Goal: Information Seeking & Learning: Learn about a topic

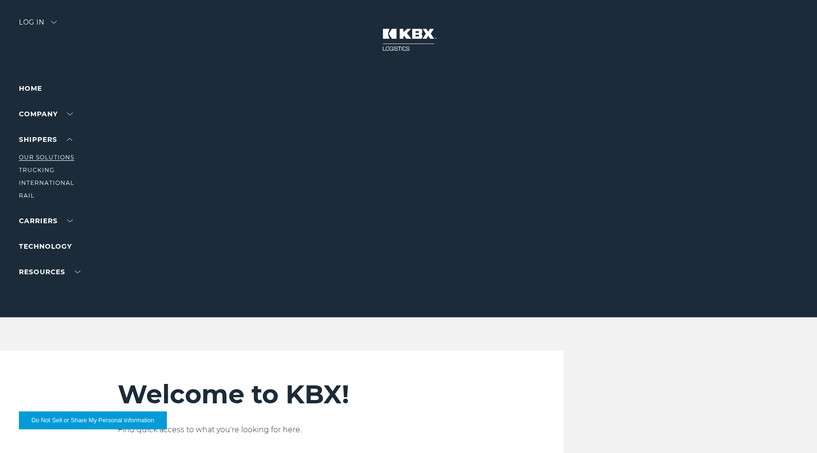
click at [49, 158] on link "Our Solutions" at bounding box center [46, 157] width 55 height 7
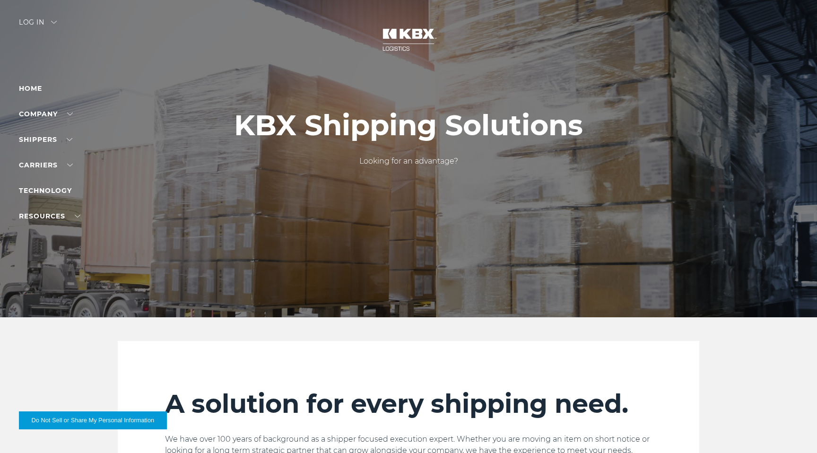
click at [389, 121] on h1 "KBX Shipping Solutions" at bounding box center [408, 125] width 349 height 32
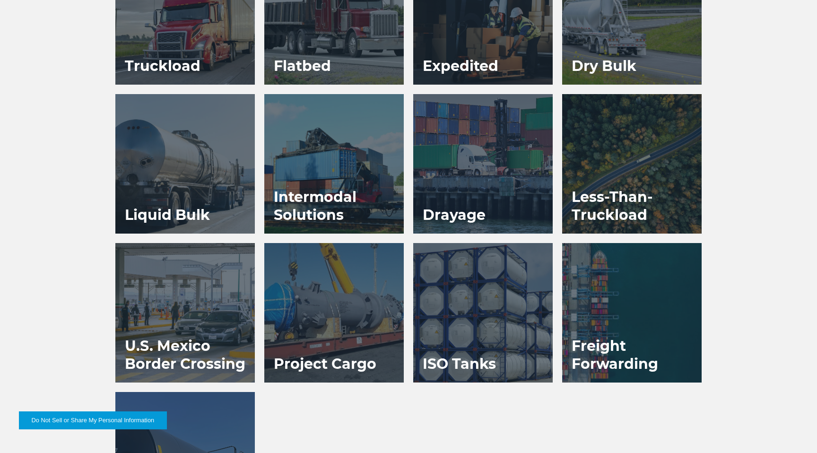
scroll to position [636, 0]
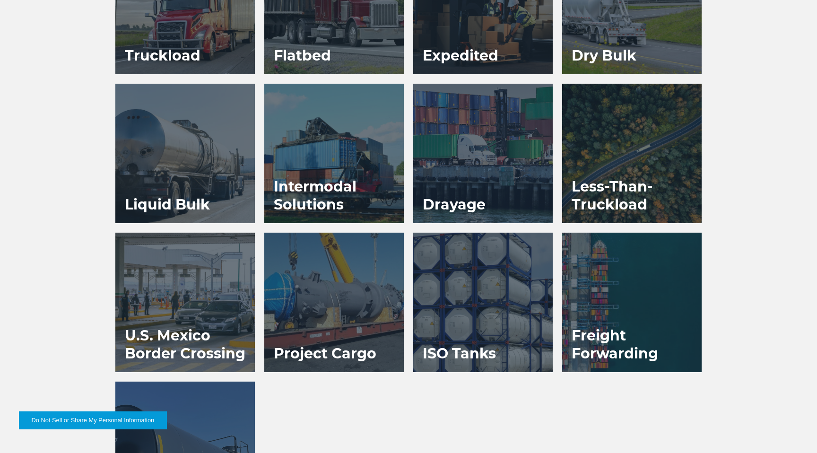
click at [479, 315] on div at bounding box center [482, 302] width 139 height 139
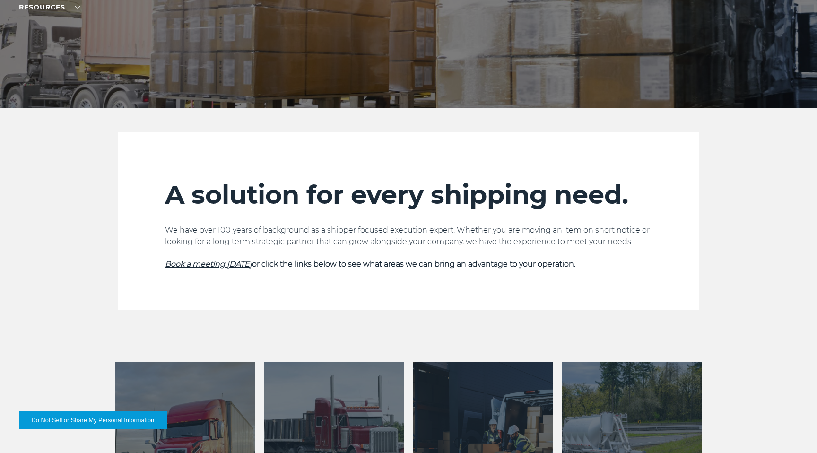
scroll to position [0, 0]
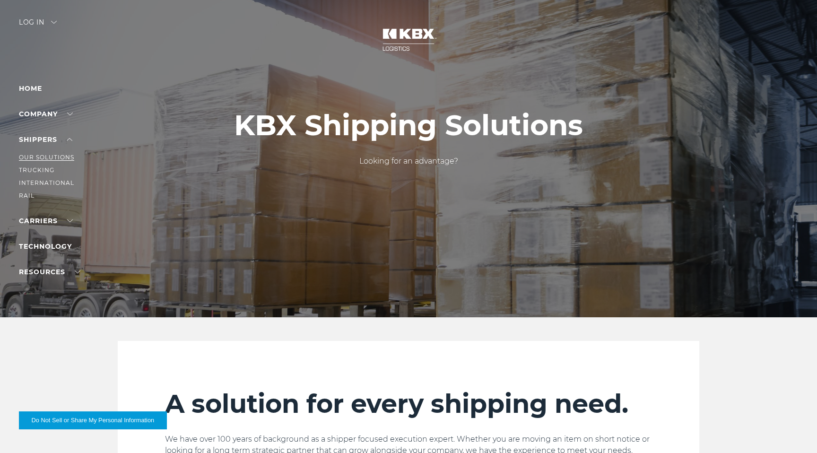
click at [35, 157] on link "Our Solutions" at bounding box center [46, 157] width 55 height 7
click at [35, 172] on link "Trucking" at bounding box center [36, 169] width 35 height 7
drag, startPoint x: 33, startPoint y: 181, endPoint x: 28, endPoint y: 190, distance: 9.5
click at [33, 181] on link "International" at bounding box center [46, 182] width 55 height 7
click at [26, 196] on link "RAIL" at bounding box center [27, 195] width 16 height 7
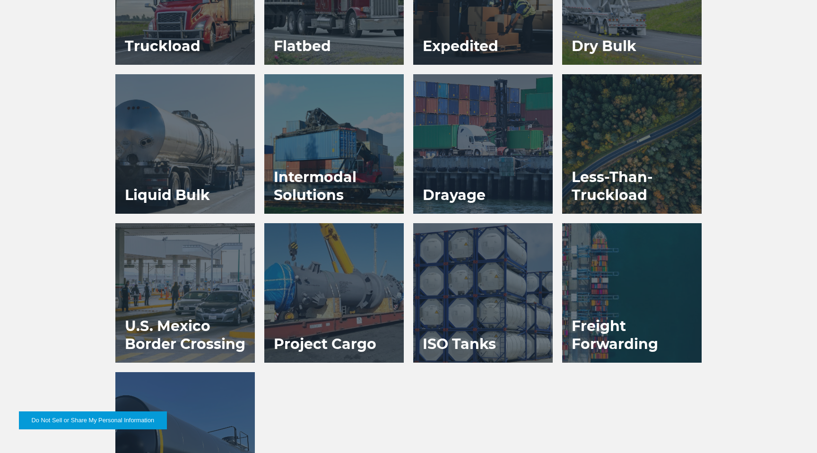
scroll to position [652, 0]
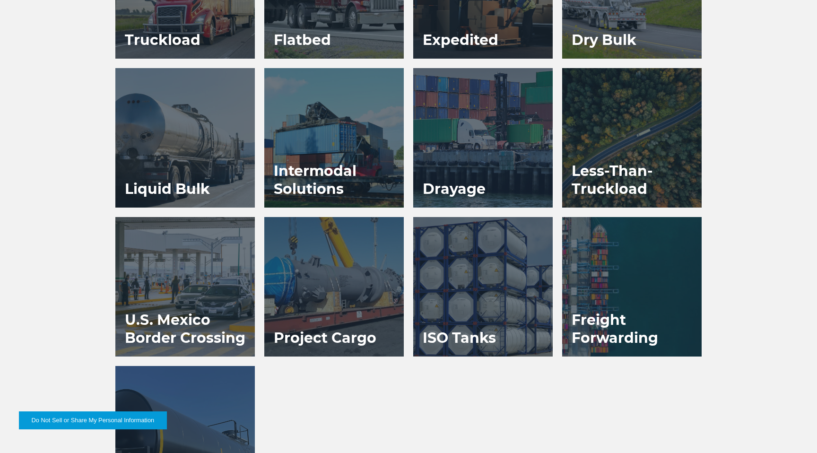
click at [389, 388] on div "Truckload Flatbed Expedited Dry Bulk Liquid Bulk" at bounding box center [409, 217] width 596 height 596
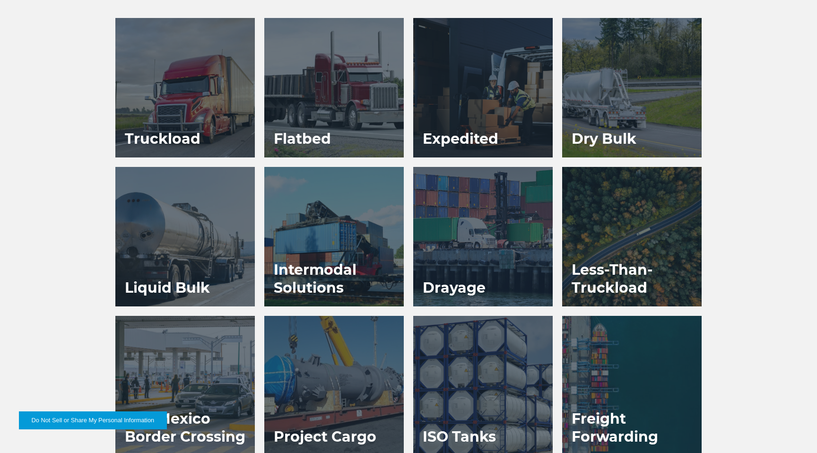
drag, startPoint x: 53, startPoint y: 210, endPoint x: 48, endPoint y: 222, distance: 12.5
click at [53, 210] on div "Truckload Flatbed Expedited Dry Bulk Liquid Bulk Drayage Rail" at bounding box center [408, 316] width 817 height 596
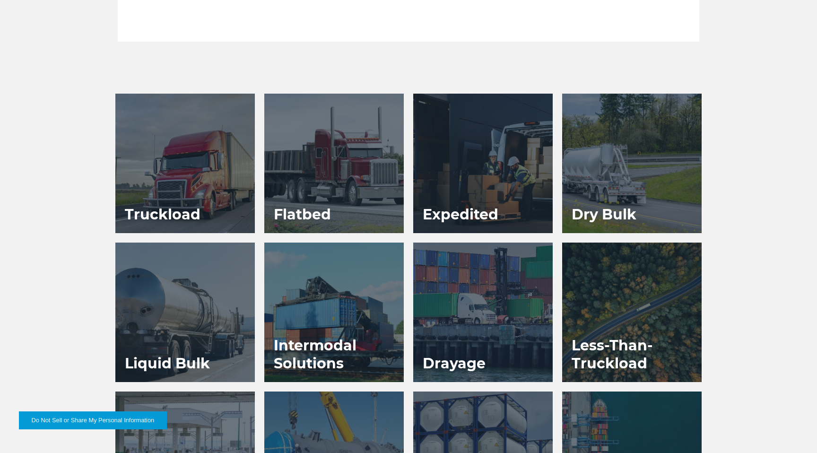
scroll to position [577, 0]
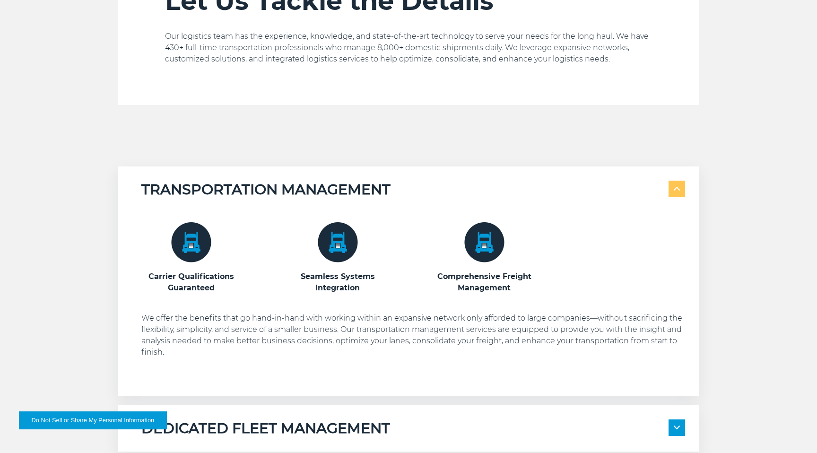
scroll to position [469, 0]
